Goal: Check status

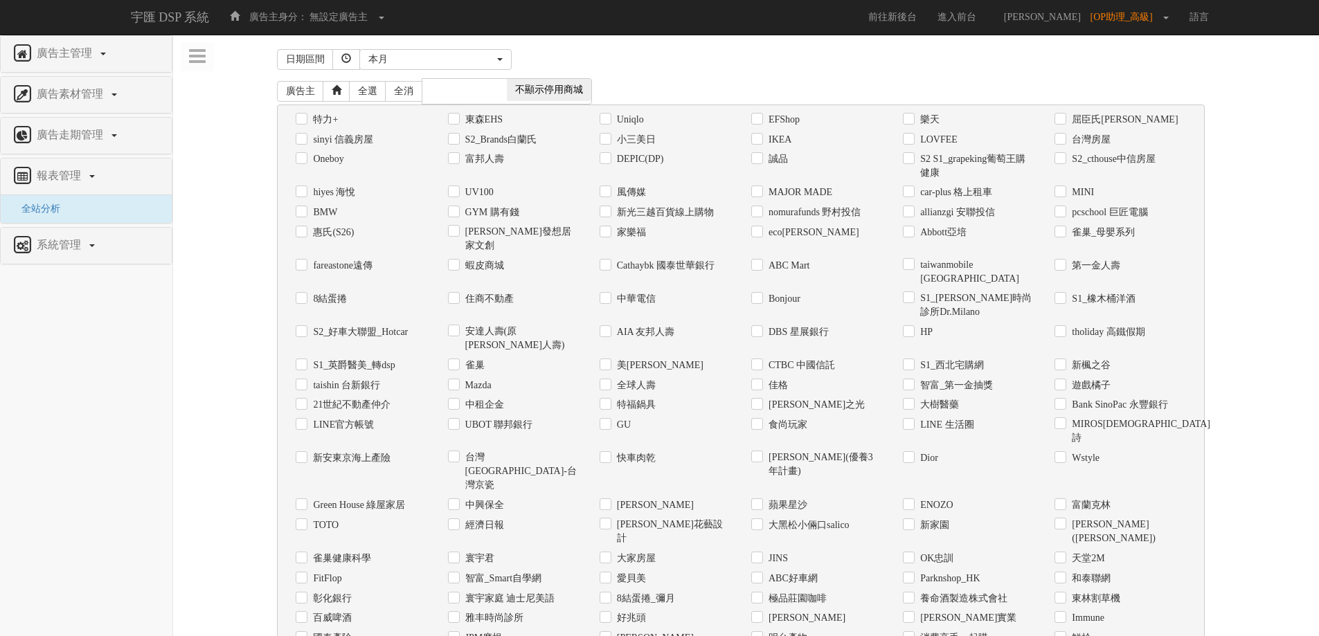
click at [1274, 251] on div "日期區間 [DATE] 本[PERSON_NAME] 本月 上月 過去7天 過去14天 過去30天 指定日期 本月 開始日期 [DATE] 結束日期 [DAT…" at bounding box center [746, 633] width 1125 height 1177
click at [630, 118] on label "Uniqlo" at bounding box center [629, 120] width 30 height 14
click at [609, 118] on input "Uniqlo" at bounding box center [604, 119] width 9 height 9
checkbox input "true"
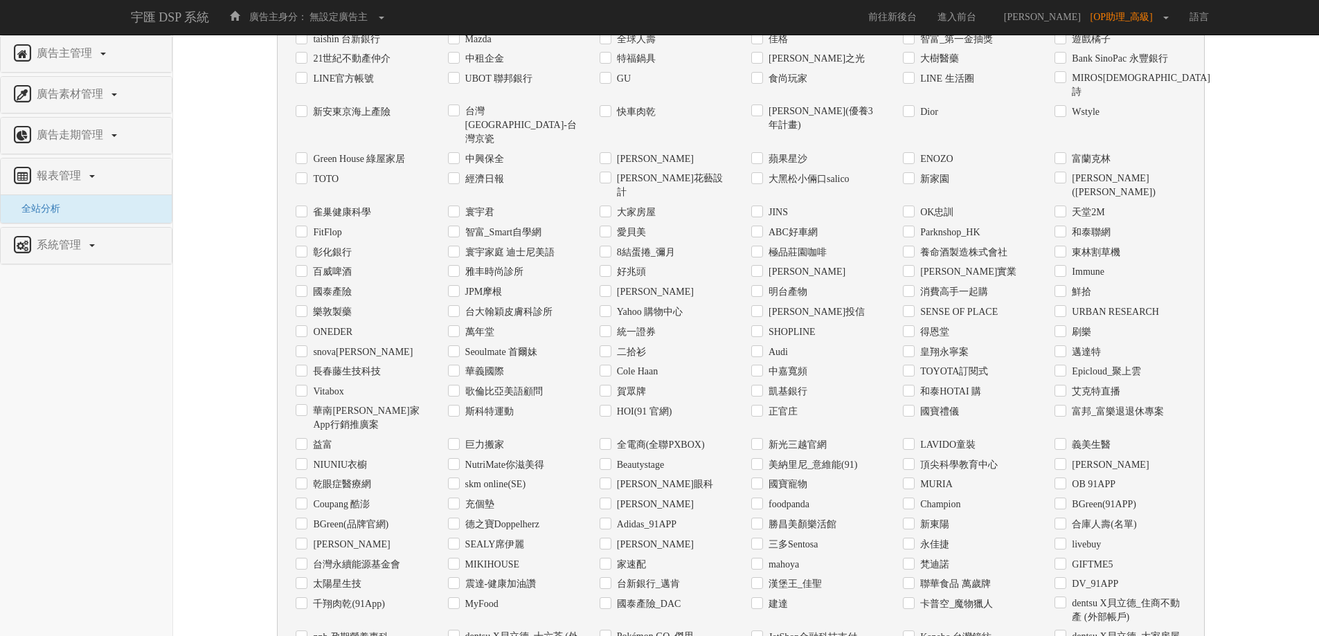
scroll to position [531, 0]
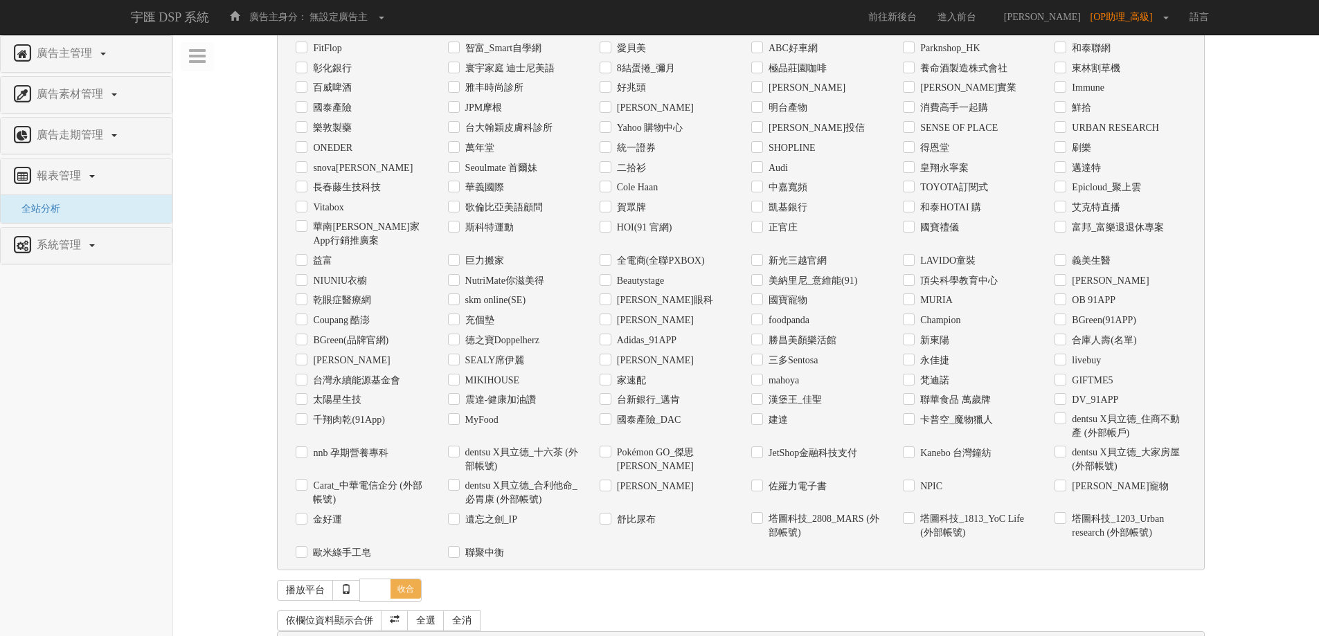
click at [305, 636] on input "日期" at bounding box center [300, 646] width 9 height 9
checkbox input "true"
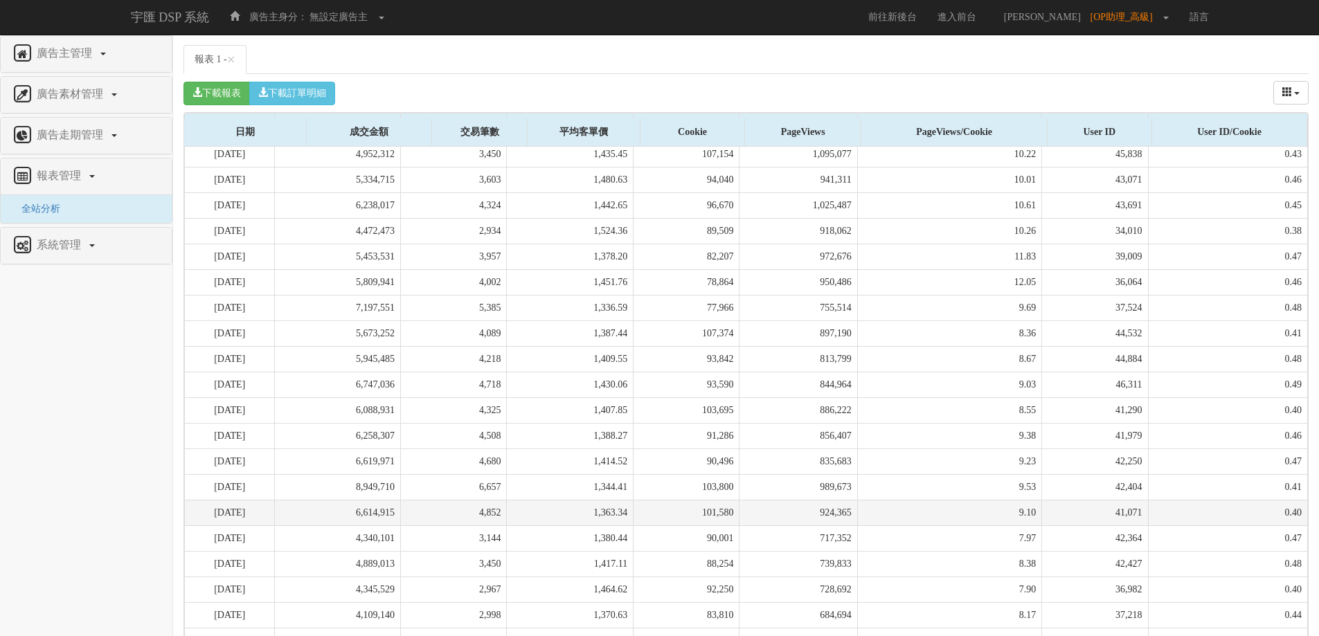
scroll to position [1242, 0]
drag, startPoint x: 201, startPoint y: 558, endPoint x: 1301, endPoint y: 560, distance: 1099.8
click at [1301, 627] on tr "[DATE] 4,325,622 3,053 1,416.84 85,936 675,703 7.86 39,565 0.46" at bounding box center [746, 640] width 1123 height 26
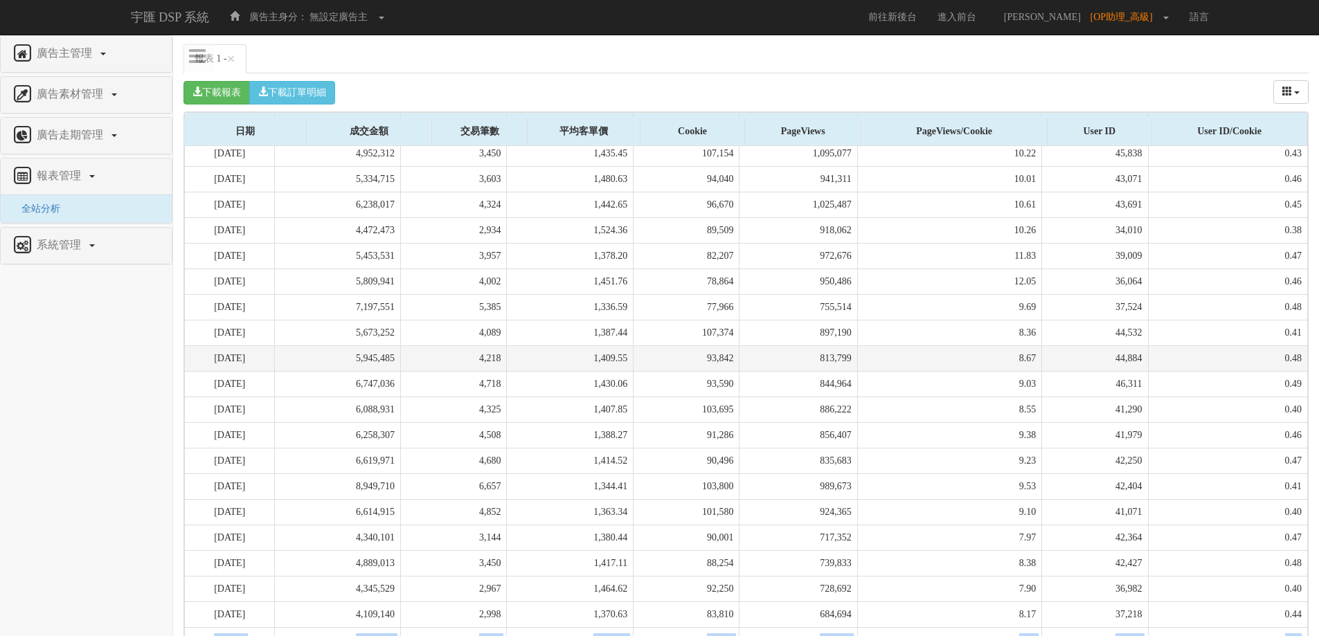
copy tr "[DATE] 4,325,622 3,053 1,416.84 85,936 675,703 7.86 39,565 0.46"
click at [111, 447] on nav "廣告主管理 新增廣告主 廣告素材管理 廣告素材 素材預約變更 自訂貨架商品 廣告走期管理 報表管理 全站分析 系統管理 廣告驗證設定" at bounding box center [86, 335] width 173 height 601
